Goal: Navigation & Orientation: Find specific page/section

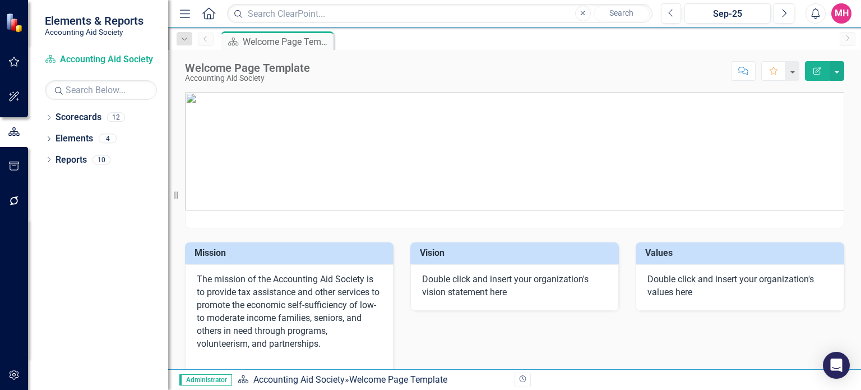
click at [852, 12] on div "Previous Sep-25 Next Alerts MH User Edit Profile Disable Sound Silence Alerts H…" at bounding box center [752, 13] width 205 height 20
click at [845, 15] on div "MH" at bounding box center [841, 13] width 20 height 20
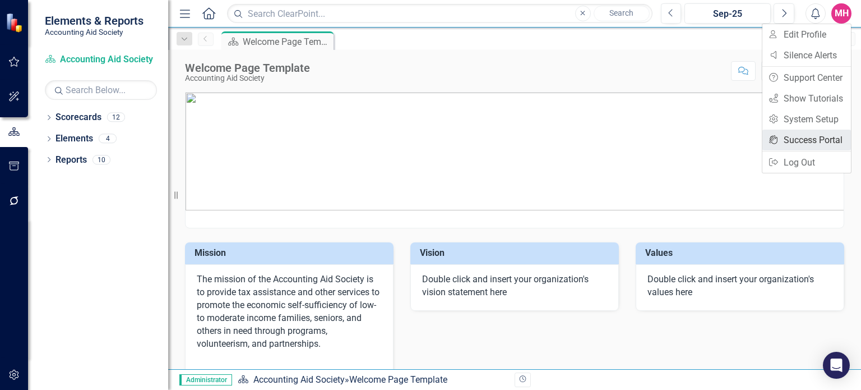
click at [811, 142] on link "icon.portal Success Portal" at bounding box center [806, 139] width 89 height 21
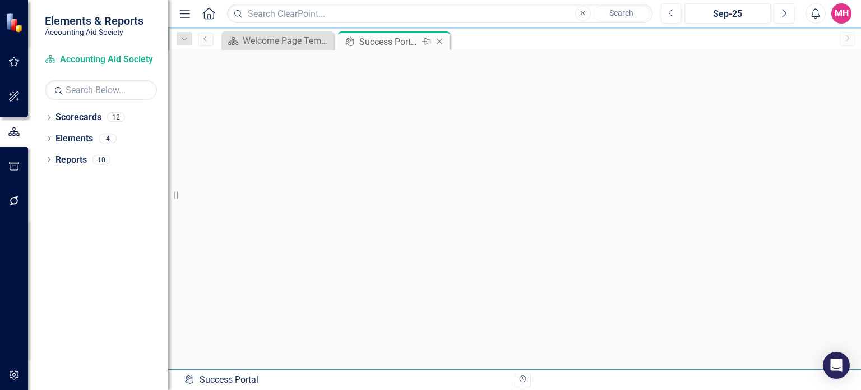
click at [426, 38] on icon "Pin" at bounding box center [426, 41] width 9 height 11
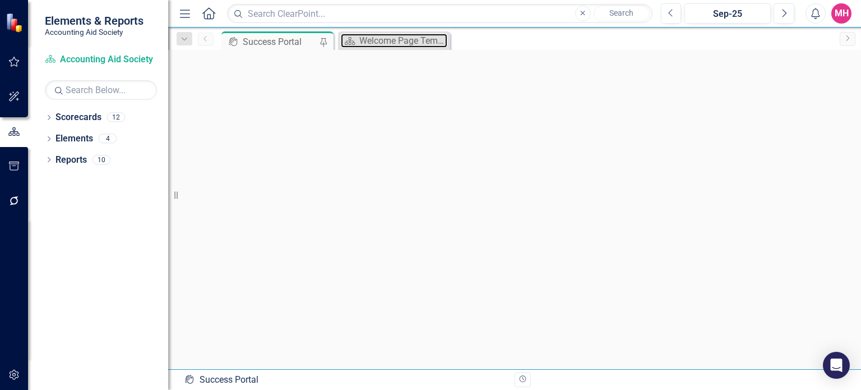
drag, startPoint x: 392, startPoint y: 35, endPoint x: 263, endPoint y: 33, distance: 128.4
click at [263, 33] on div "icon.portal Success Portal Pin Scorecard Welcome Page Template Close" at bounding box center [526, 40] width 615 height 18
click at [47, 115] on icon "Dropdown" at bounding box center [49, 118] width 8 height 6
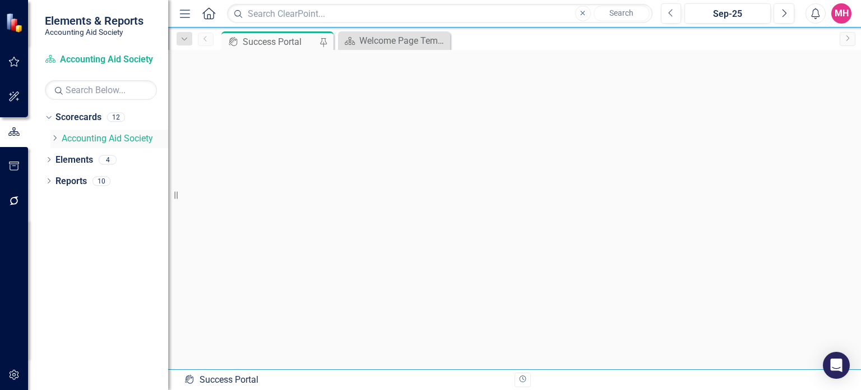
click at [57, 135] on icon "Dropdown" at bounding box center [54, 138] width 8 height 7
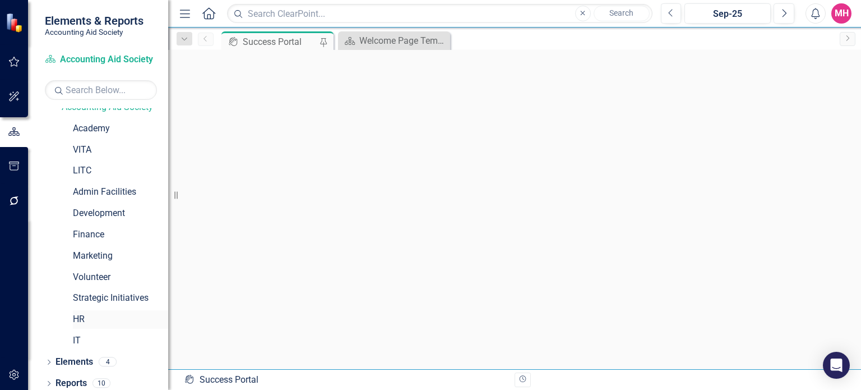
scroll to position [36, 0]
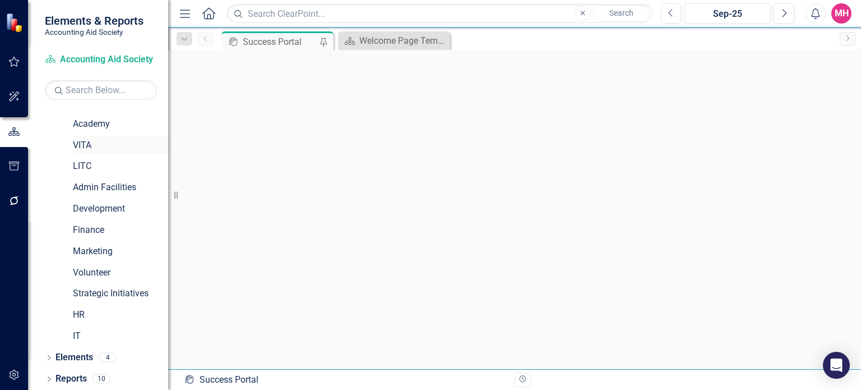
click at [110, 143] on link "VITA" at bounding box center [120, 145] width 95 height 13
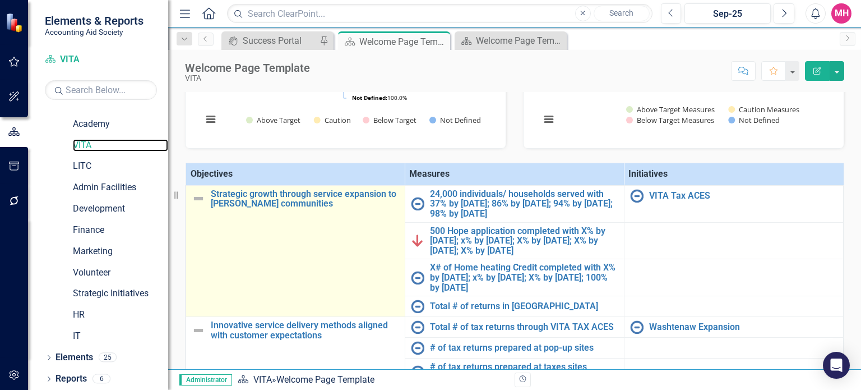
scroll to position [39, 0]
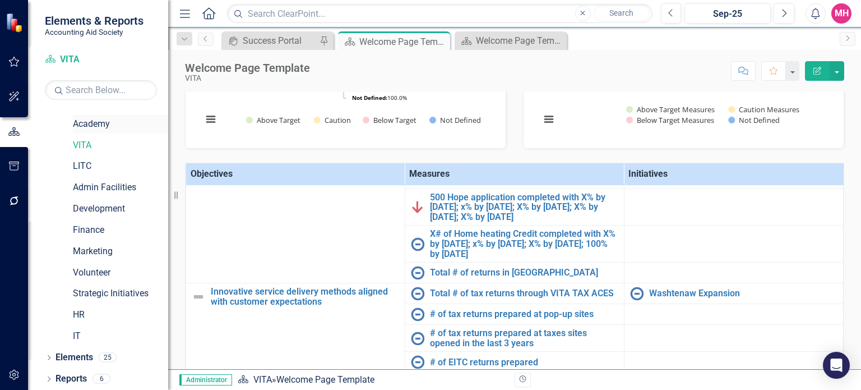
click at [86, 119] on link "Academy" at bounding box center [120, 124] width 95 height 13
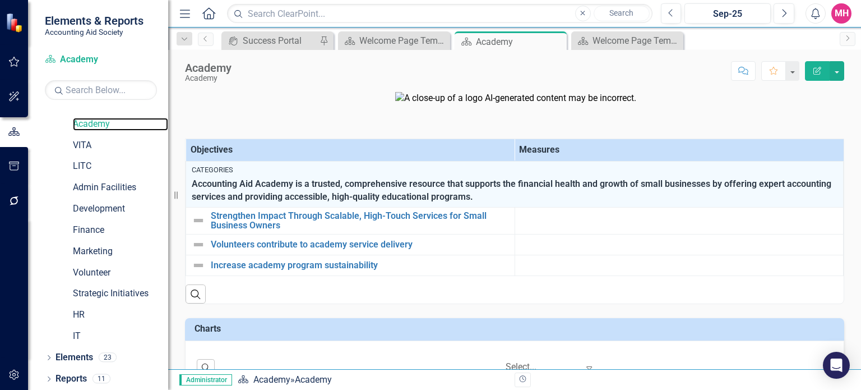
scroll to position [71, 0]
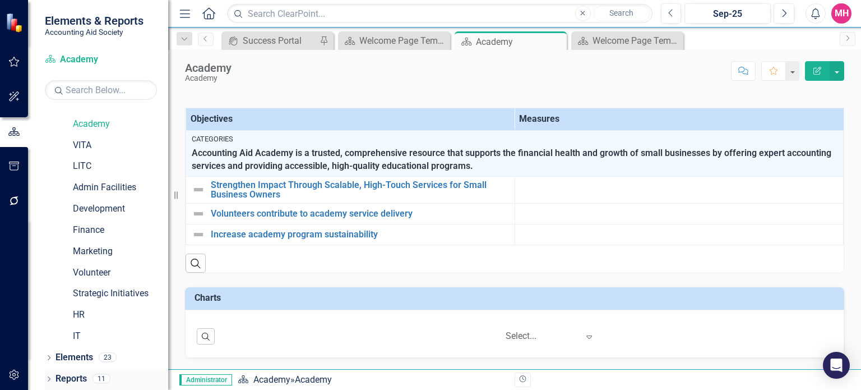
click at [76, 374] on link "Reports" at bounding box center [70, 378] width 31 height 13
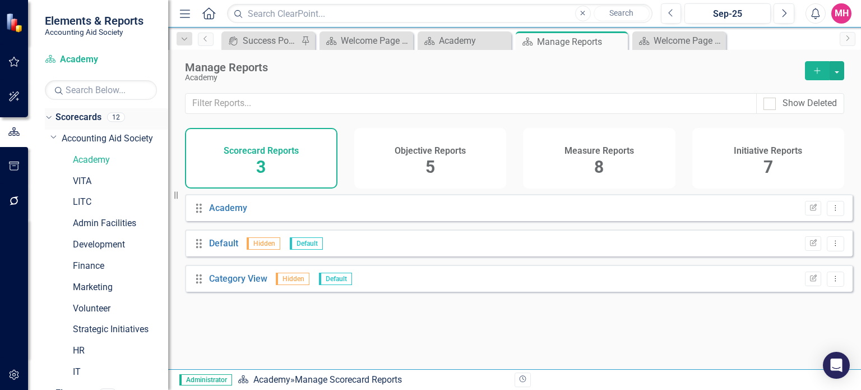
click at [48, 117] on icon at bounding box center [48, 117] width 5 height 3
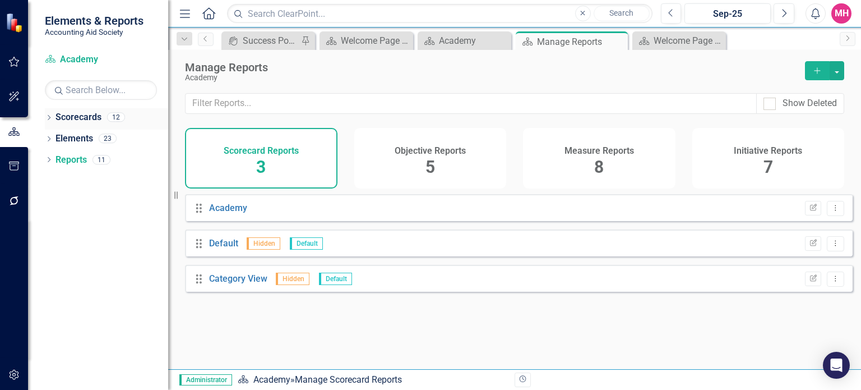
click at [48, 118] on icon at bounding box center [49, 117] width 3 height 5
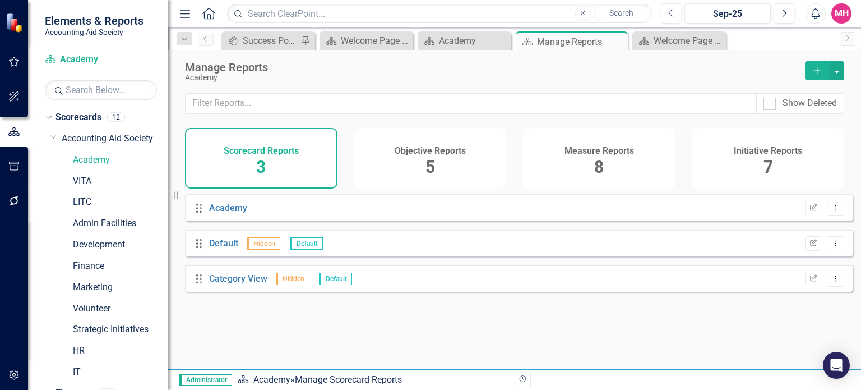
click at [49, 137] on div "Dropdown Scorecards 12 Dropdown Accounting Aid Society Academy VITA LITC Admin …" at bounding box center [106, 246] width 123 height 276
click at [54, 138] on icon at bounding box center [54, 137] width 6 height 3
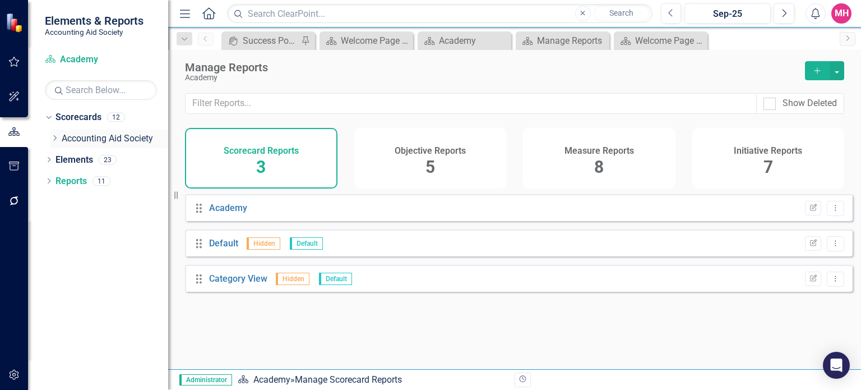
click at [123, 144] on link "Accounting Aid Society" at bounding box center [115, 138] width 107 height 13
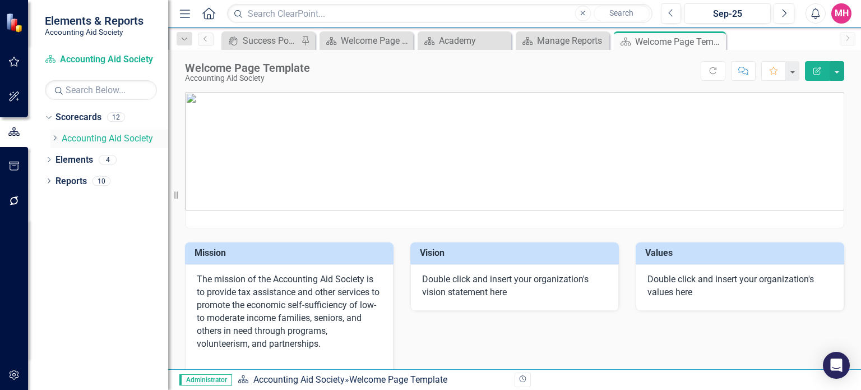
click at [57, 134] on div "Dropdown" at bounding box center [54, 139] width 8 height 10
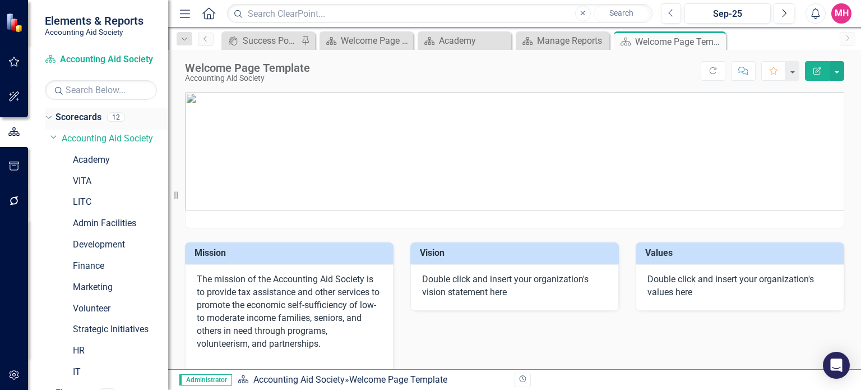
click at [115, 116] on div "12" at bounding box center [116, 118] width 18 height 10
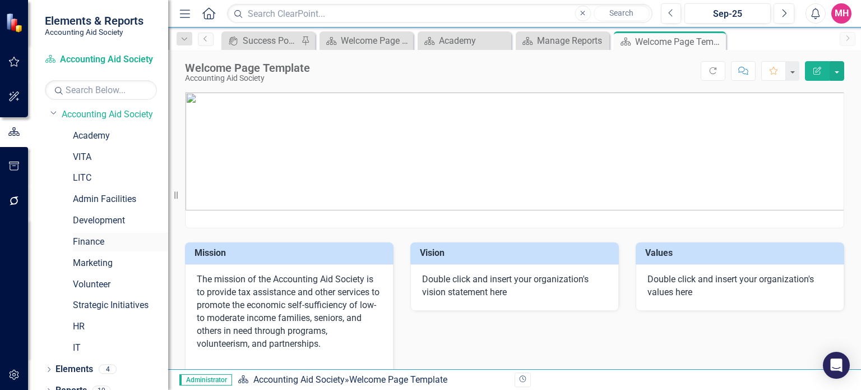
scroll to position [36, 0]
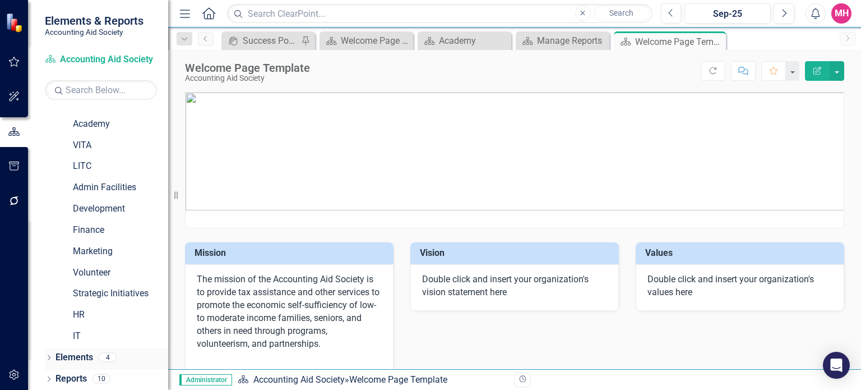
click at [51, 355] on icon "Dropdown" at bounding box center [49, 358] width 8 height 6
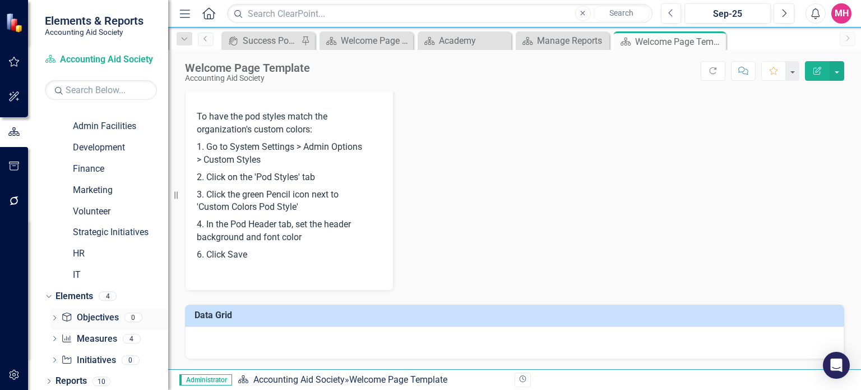
scroll to position [100, 0]
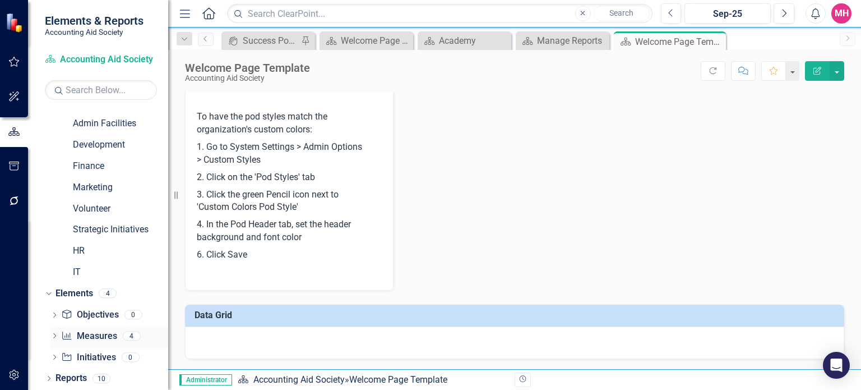
click at [99, 335] on link "Measure Measures" at bounding box center [88, 336] width 55 height 13
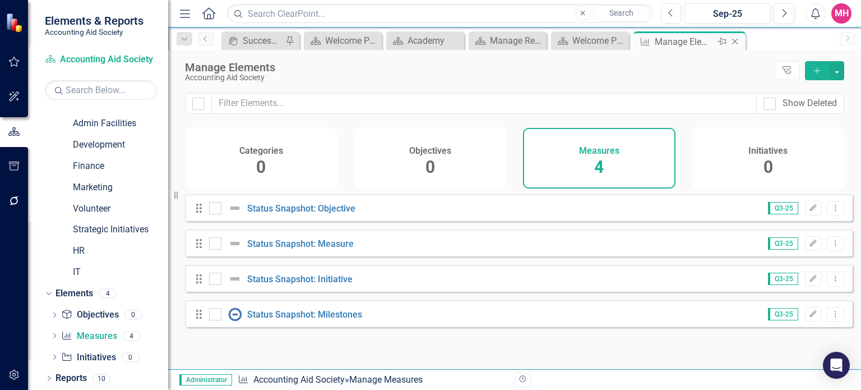
click at [736, 41] on icon "Close" at bounding box center [734, 41] width 11 height 9
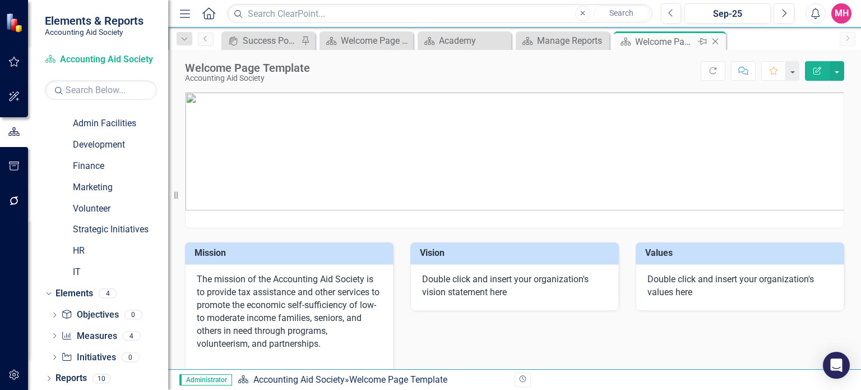
click at [713, 41] on icon "Close" at bounding box center [715, 41] width 11 height 9
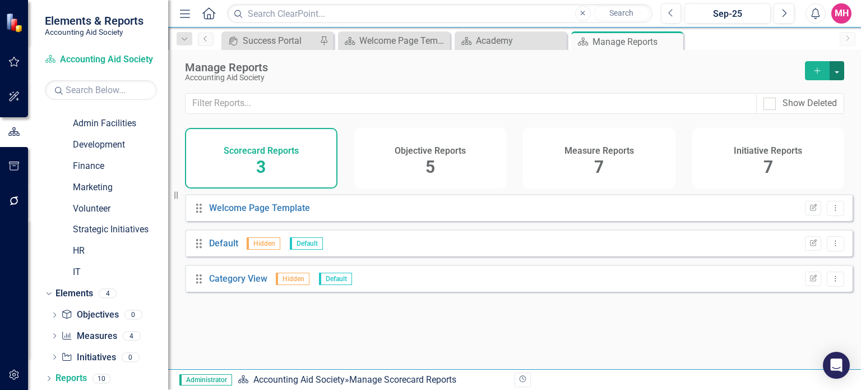
click at [835, 69] on button "button" at bounding box center [837, 70] width 15 height 19
click at [836, 70] on button "button" at bounding box center [837, 70] width 15 height 19
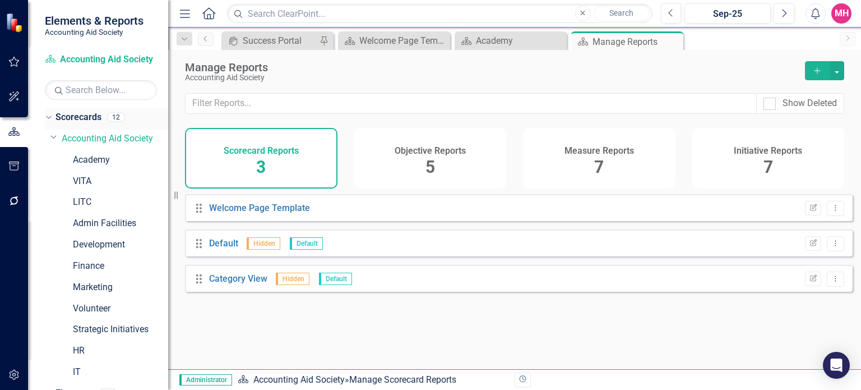
click at [86, 116] on link "Scorecards" at bounding box center [78, 117] width 46 height 13
